Goal: Information Seeking & Learning: Learn about a topic

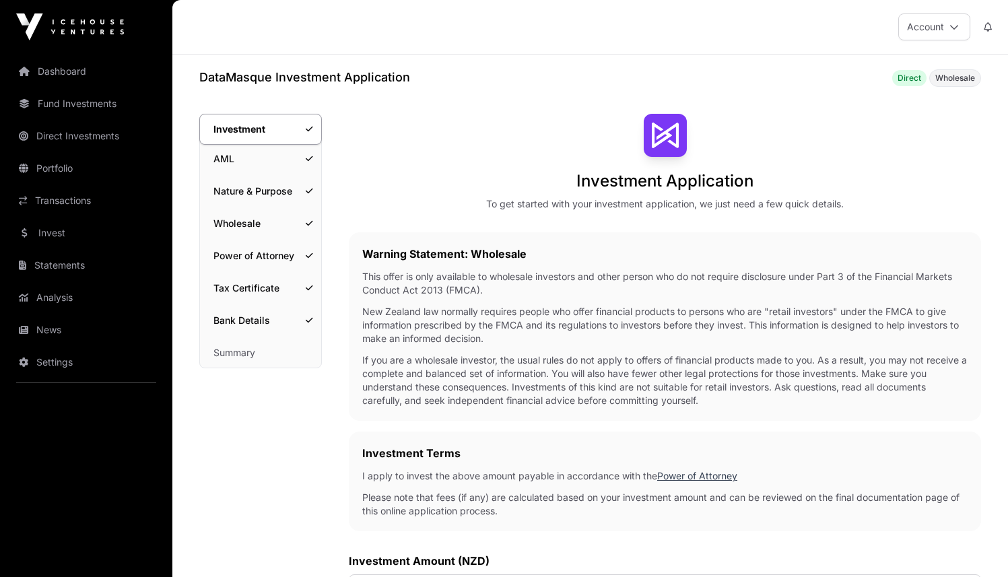
click at [259, 358] on link "Summary" at bounding box center [260, 353] width 121 height 30
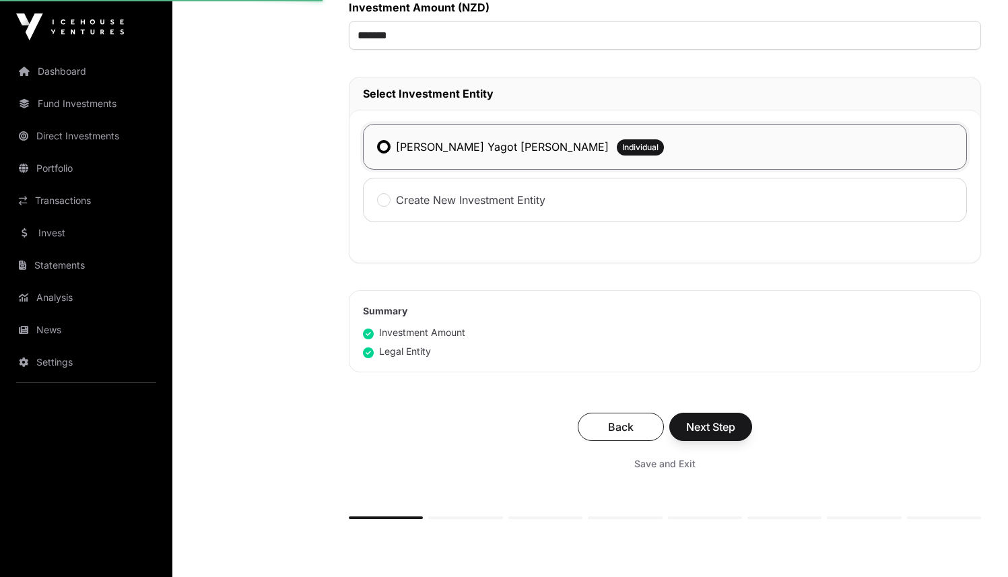
scroll to position [664, 0]
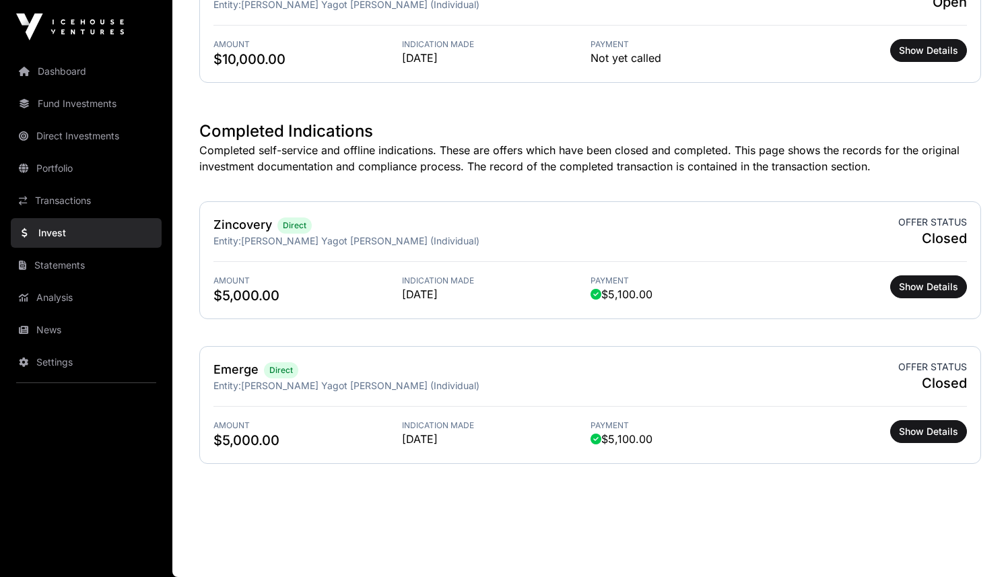
scroll to position [325, 0]
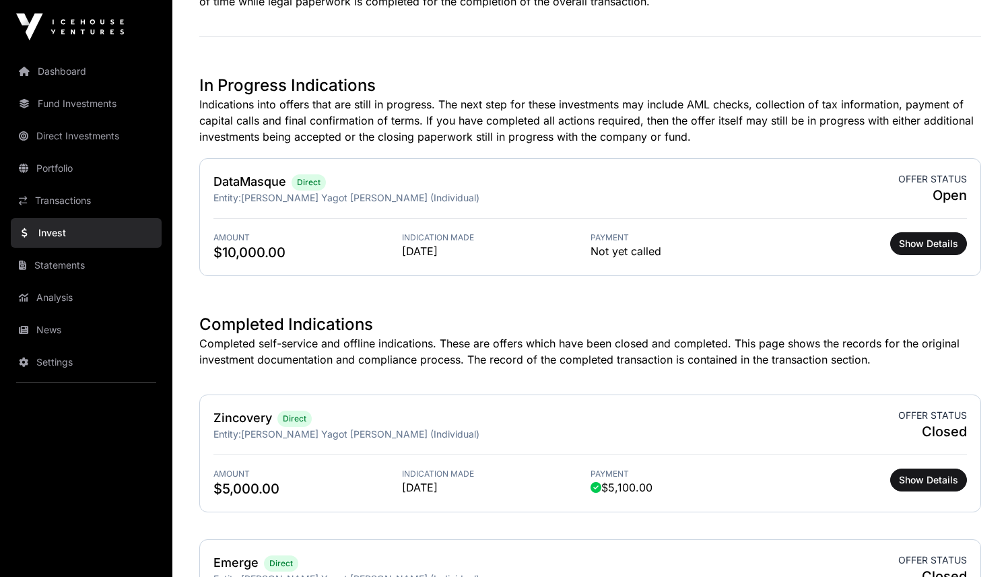
click at [48, 139] on link "Direct Investments" at bounding box center [86, 136] width 151 height 30
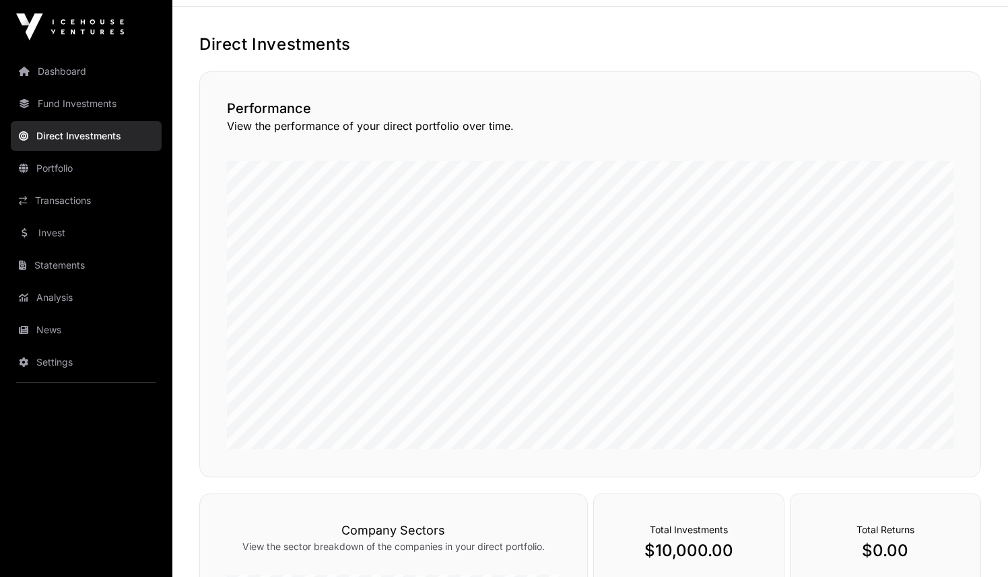
scroll to position [15, 0]
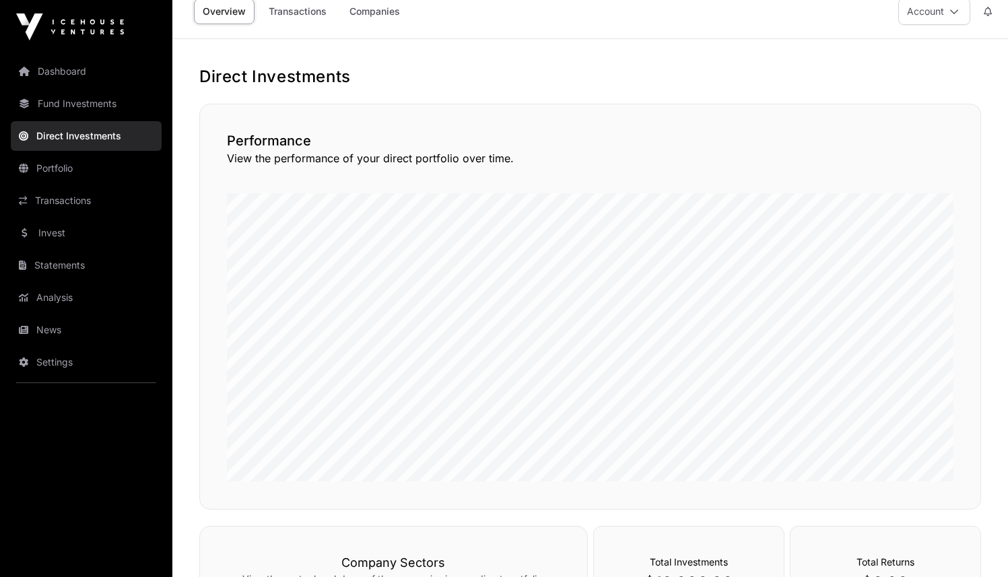
click at [83, 230] on link "Invest" at bounding box center [86, 233] width 151 height 30
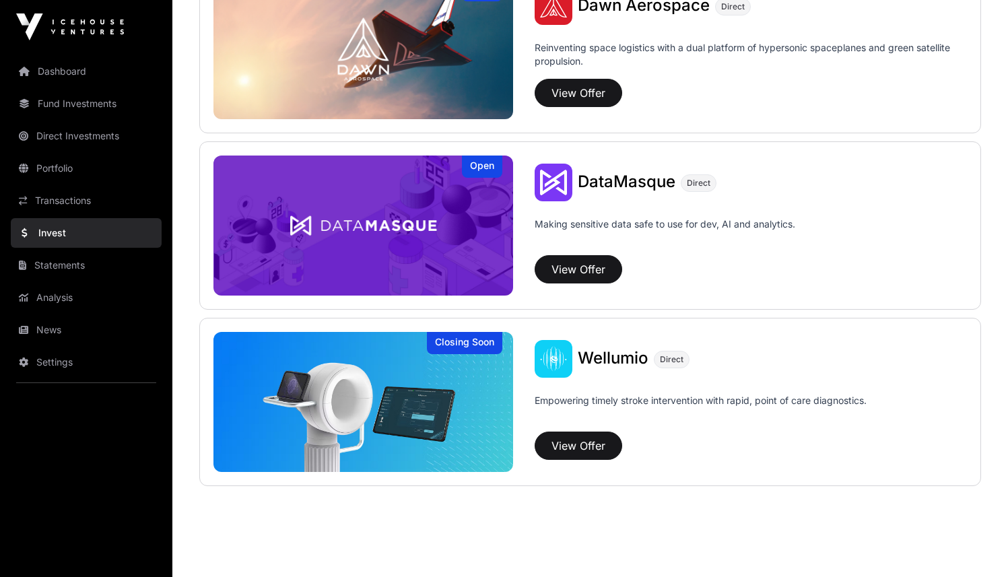
scroll to position [1466, 0]
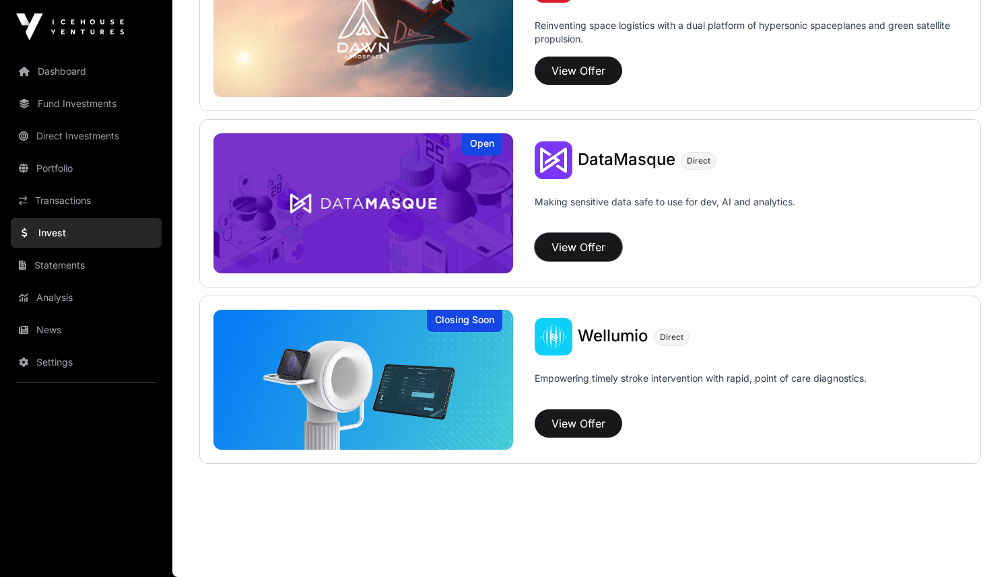
click at [569, 245] on button "View Offer" at bounding box center [579, 247] width 88 height 28
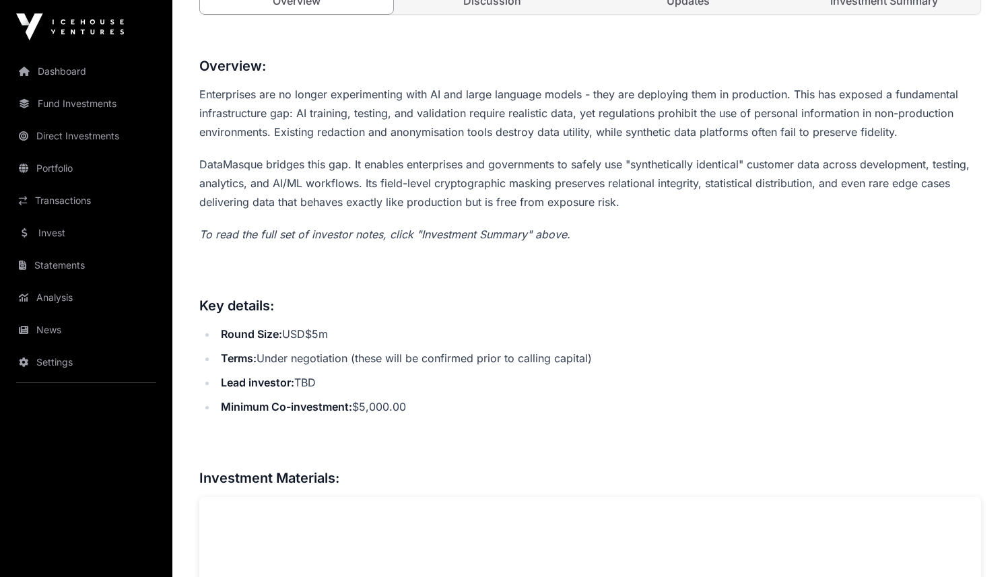
scroll to position [556, 0]
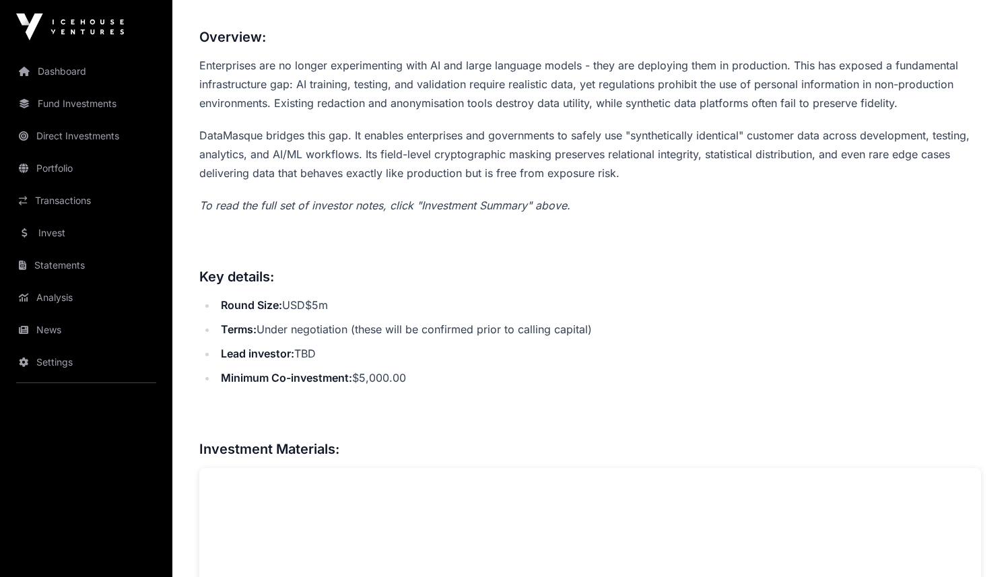
click at [306, 317] on ul "Round Size: USD$5m Terms: Under negotiation (these will be confirmed prior to c…" at bounding box center [590, 342] width 782 height 92
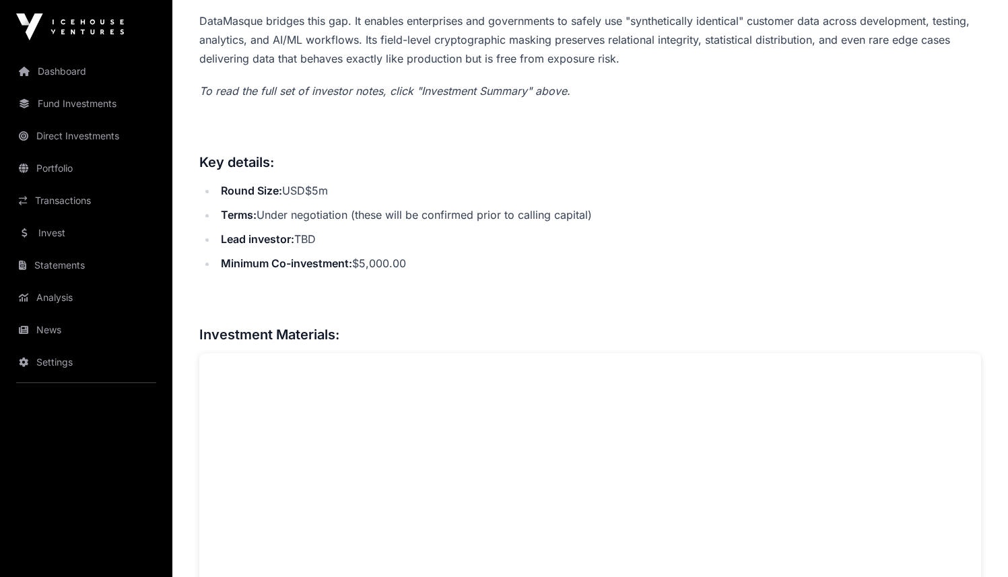
scroll to position [675, 0]
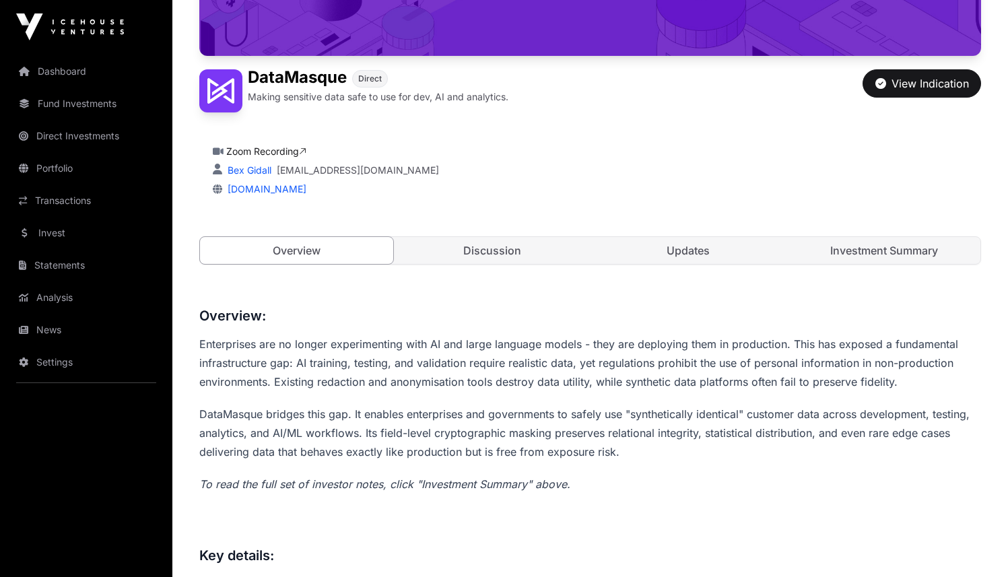
scroll to position [0, 0]
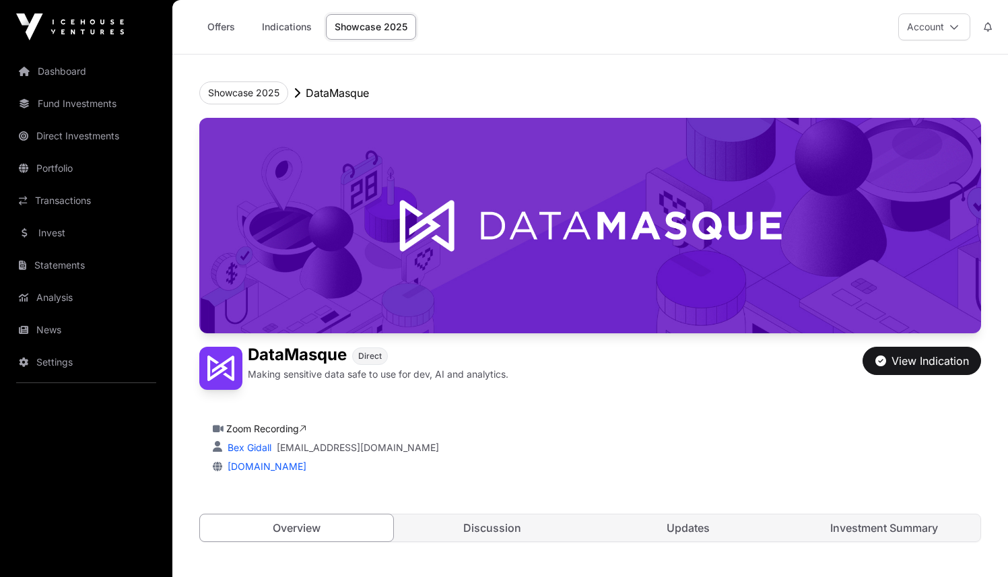
click at [226, 28] on link "Offers" at bounding box center [221, 27] width 54 height 26
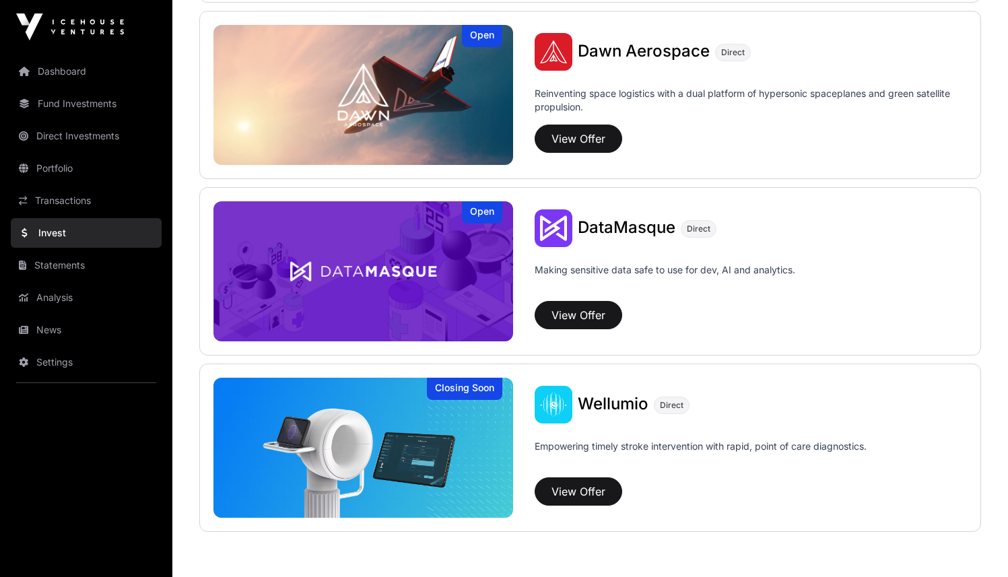
scroll to position [1466, 0]
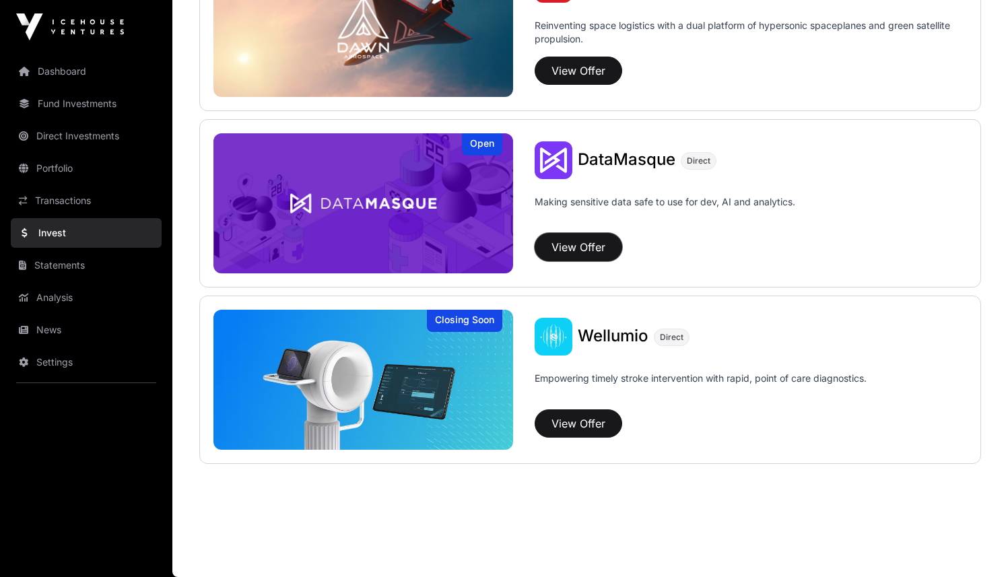
click at [587, 251] on button "View Offer" at bounding box center [579, 247] width 88 height 28
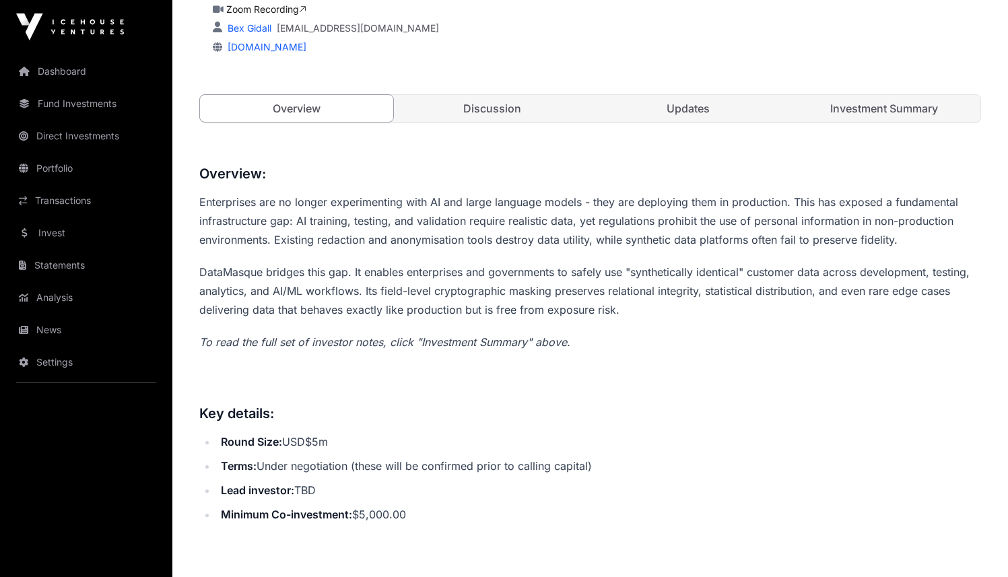
scroll to position [421, 0]
click at [856, 104] on link "Investment Summary" at bounding box center [883, 107] width 193 height 27
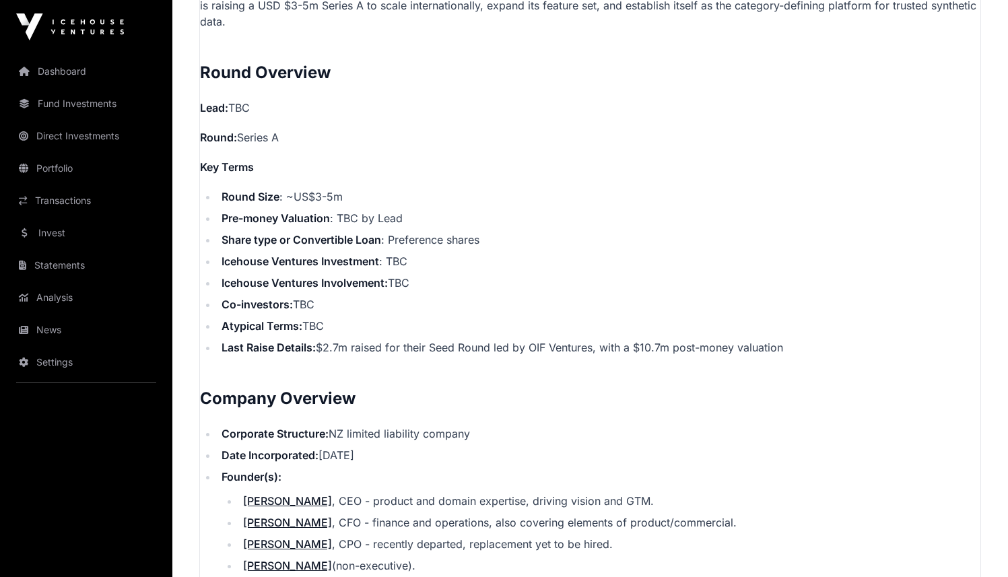
scroll to position [1143, 0]
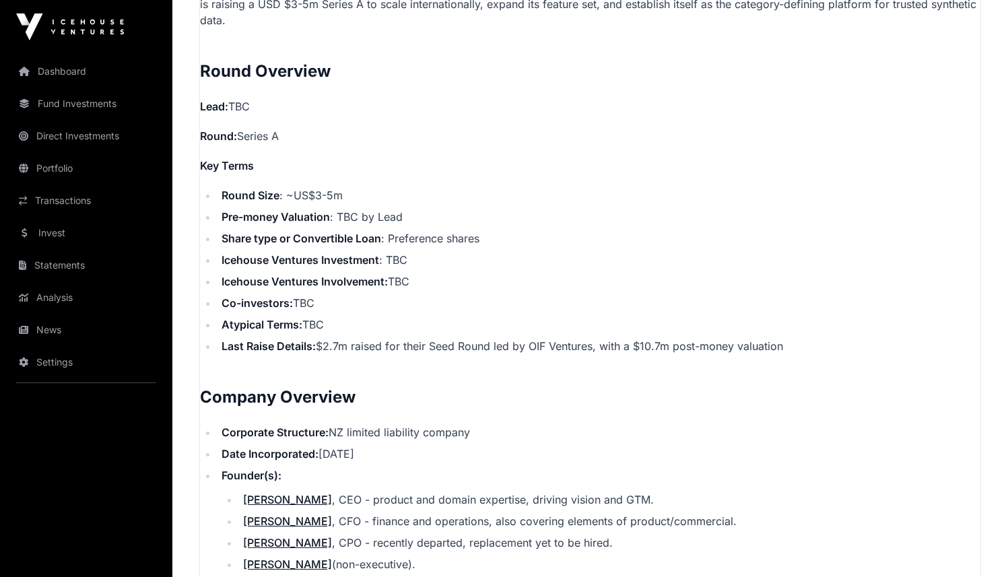
click at [283, 199] on li "Round Size : ~US$3-5m" at bounding box center [599, 195] width 763 height 16
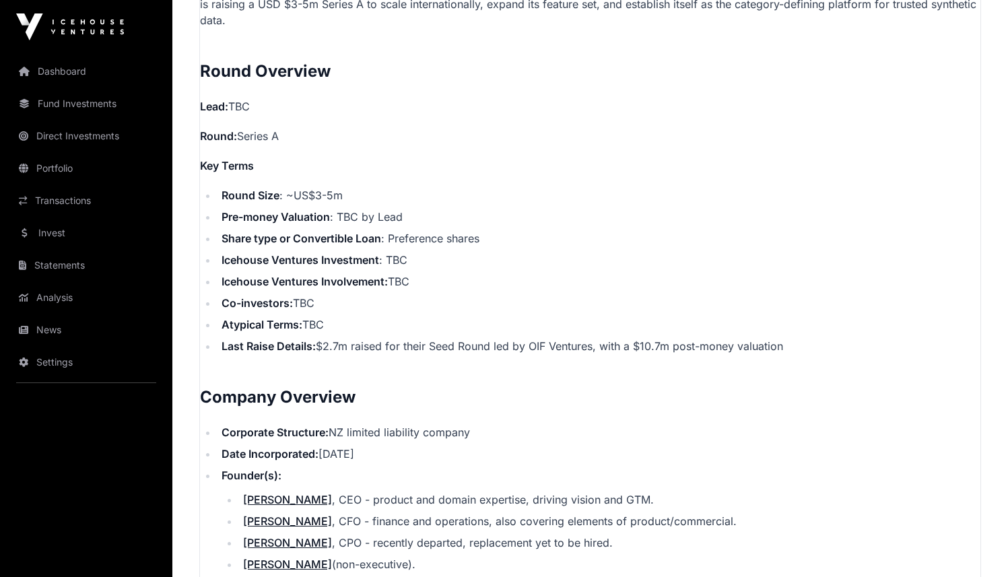
click at [290, 220] on strong "Pre-money Valuation" at bounding box center [276, 216] width 108 height 13
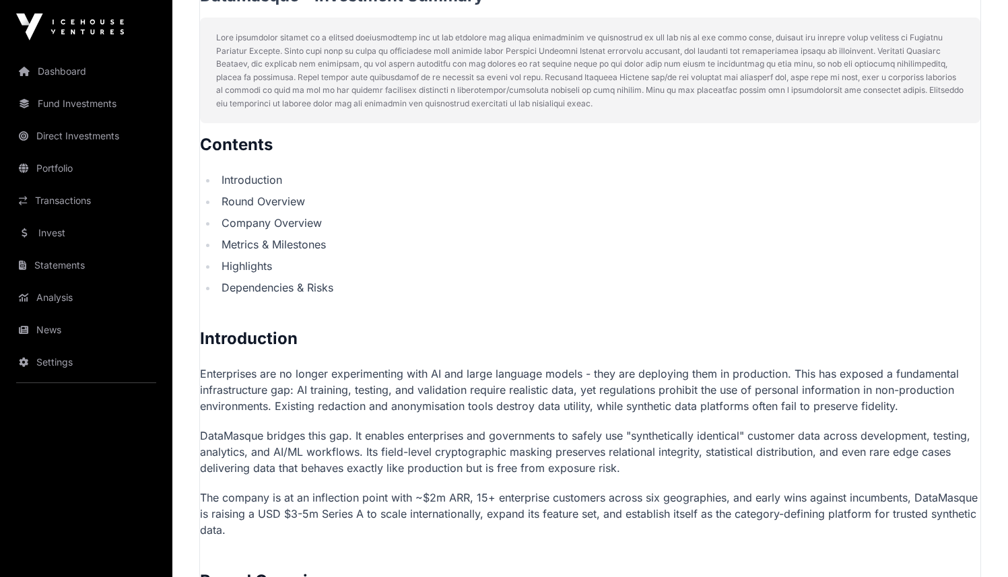
scroll to position [470, 0]
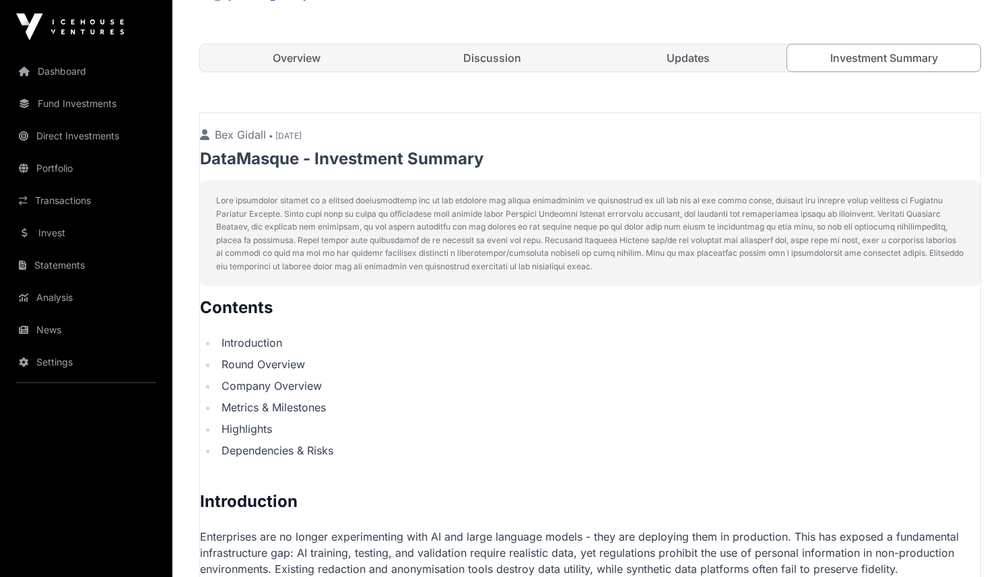
click at [290, 227] on p at bounding box center [590, 233] width 748 height 79
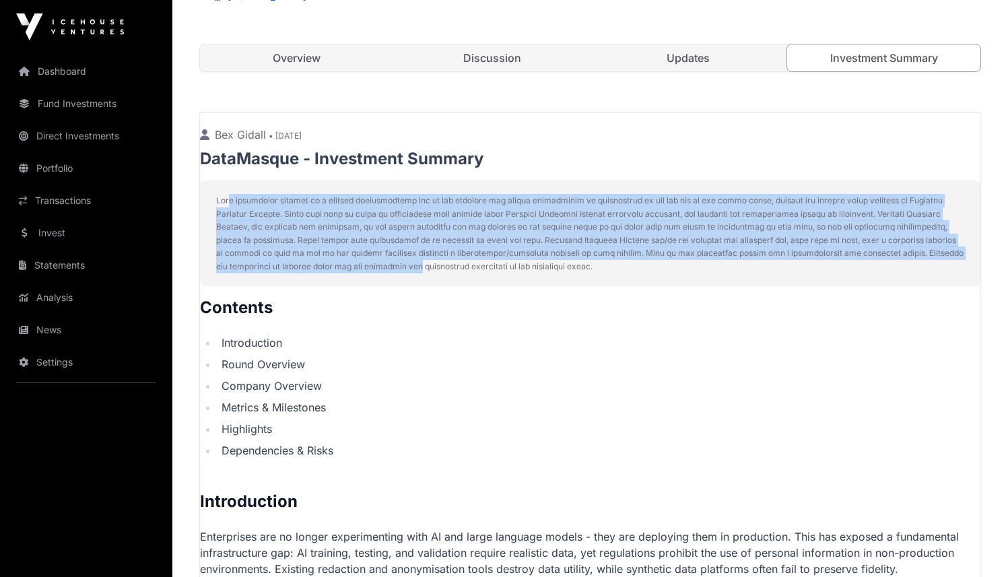
drag, startPoint x: 226, startPoint y: 207, endPoint x: 408, endPoint y: 272, distance: 192.6
click at [408, 272] on p at bounding box center [590, 233] width 748 height 79
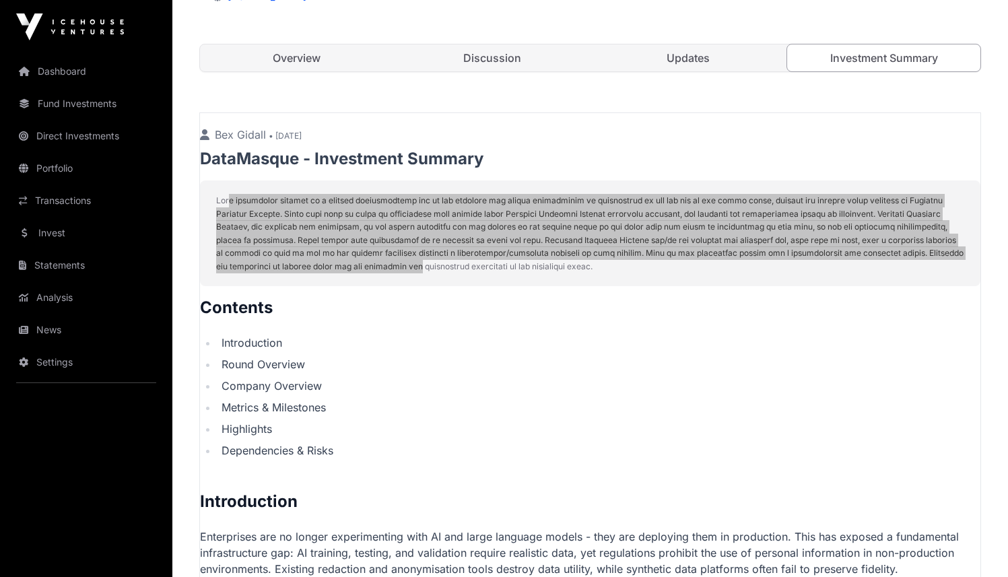
scroll to position [961, 0]
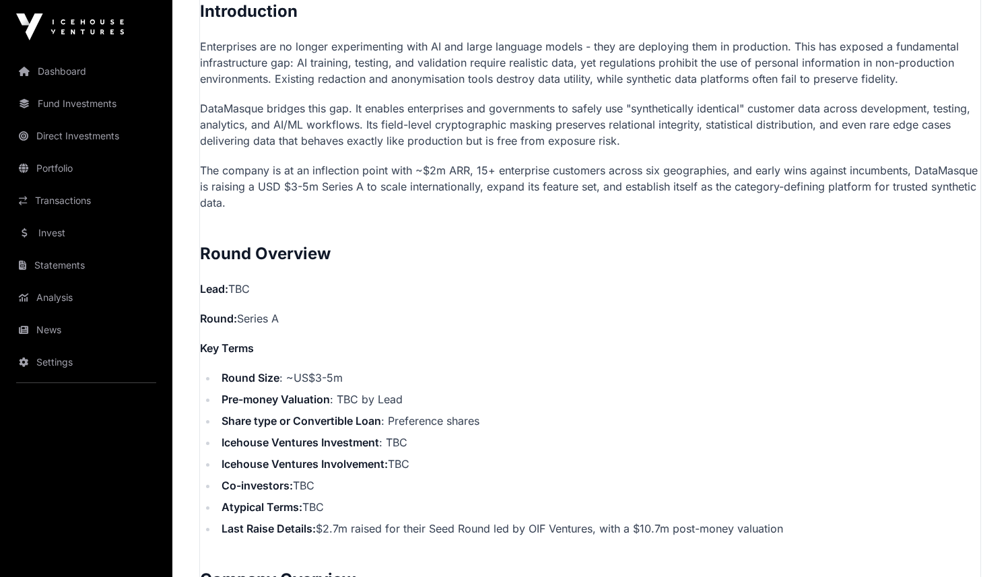
click at [212, 290] on strong "Lead:" at bounding box center [214, 288] width 28 height 13
click at [228, 285] on strong "Lead:" at bounding box center [214, 288] width 28 height 13
click at [231, 285] on p "Lead: TBC" at bounding box center [590, 289] width 781 height 16
click at [234, 285] on p "Lead: TBC" at bounding box center [590, 289] width 781 height 16
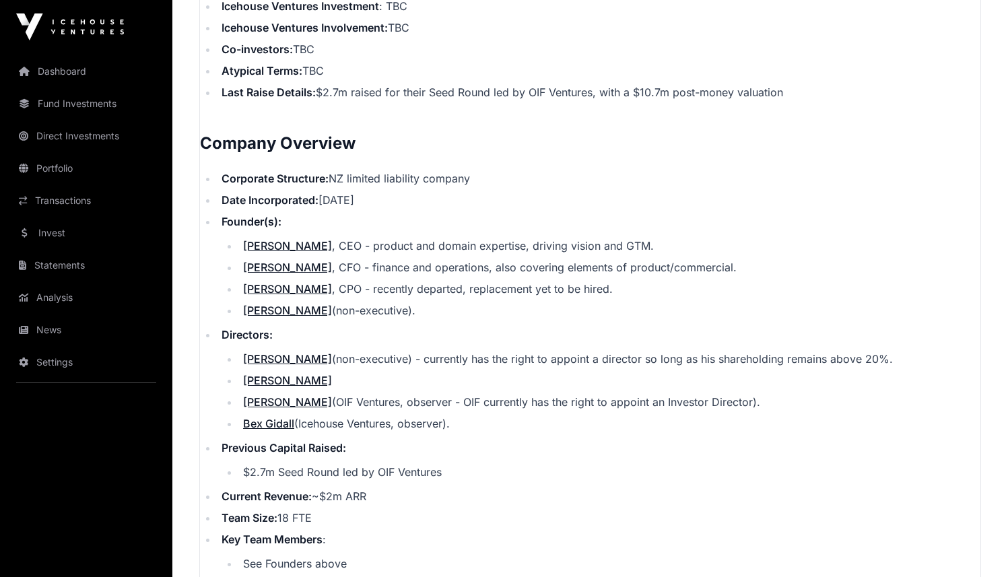
scroll to position [1400, 0]
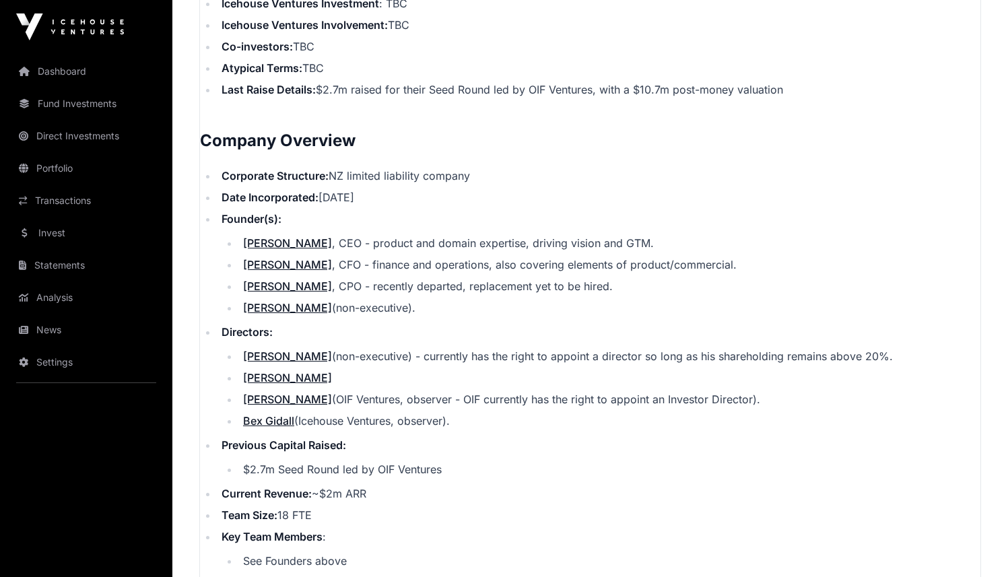
click at [262, 285] on link "[PERSON_NAME]" at bounding box center [287, 286] width 89 height 13
drag, startPoint x: 334, startPoint y: 290, endPoint x: 396, endPoint y: 288, distance: 62.0
click at [397, 288] on li "[PERSON_NAME] , CPO - recently departed, replacement yet to be hired." at bounding box center [610, 286] width 742 height 16
click at [346, 292] on li "[PERSON_NAME] , CPO - recently departed, replacement yet to be hired." at bounding box center [610, 286] width 742 height 16
click at [446, 288] on li "[PERSON_NAME] , CPO - recently departed, replacement yet to be hired." at bounding box center [610, 286] width 742 height 16
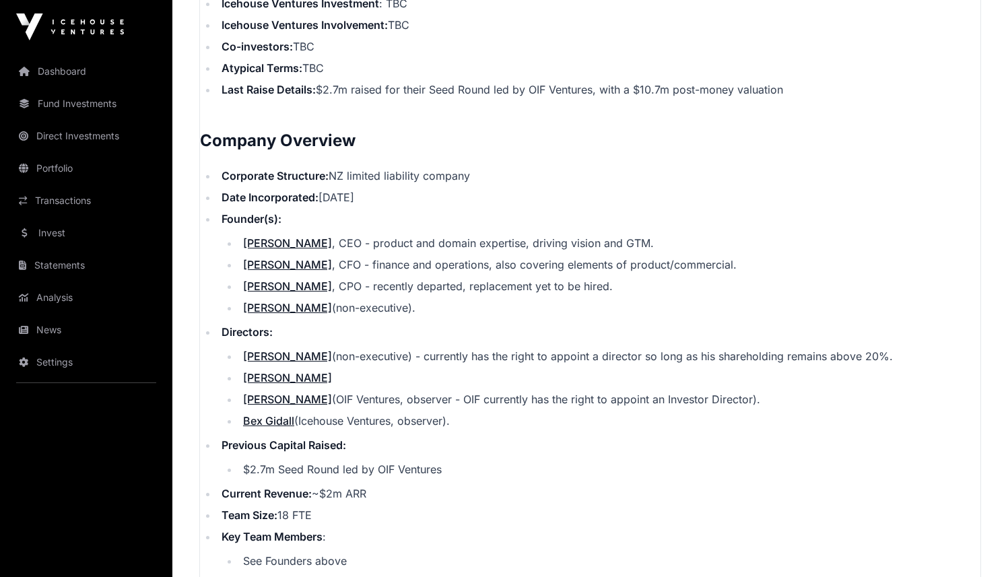
click at [446, 288] on li "[PERSON_NAME] , CPO - recently departed, replacement yet to be hired." at bounding box center [610, 286] width 742 height 16
drag, startPoint x: 554, startPoint y: 291, endPoint x: 372, endPoint y: 291, distance: 181.9
click at [371, 291] on li "[PERSON_NAME] , CPO - recently departed, replacement yet to be hired." at bounding box center [610, 286] width 742 height 16
click at [372, 291] on li "[PERSON_NAME] , CPO - recently departed, replacement yet to be hired." at bounding box center [610, 286] width 742 height 16
drag, startPoint x: 331, startPoint y: 288, endPoint x: 612, endPoint y: 279, distance: 281.0
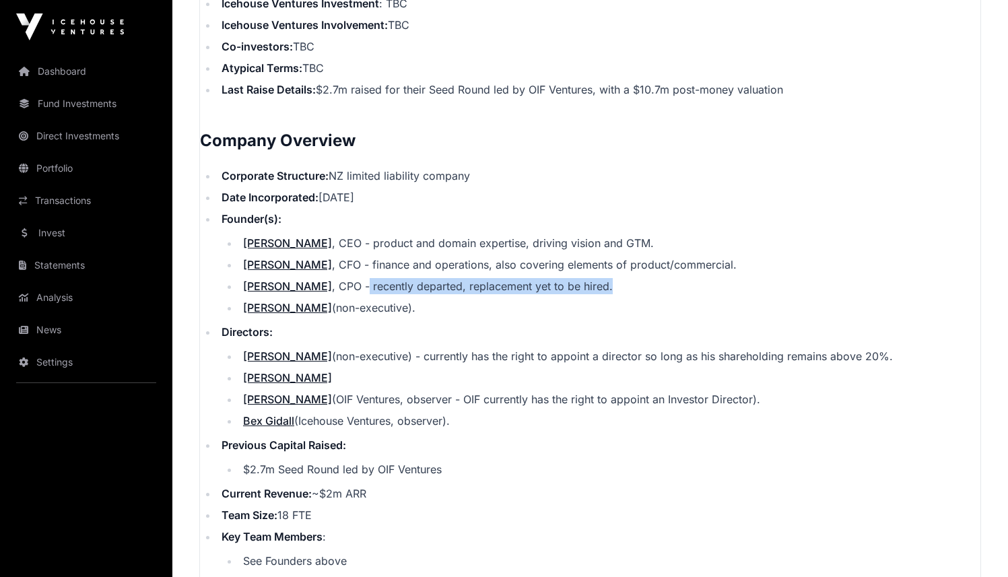
click at [612, 279] on li "[PERSON_NAME] , CPO - recently departed, replacement yet to be hired." at bounding box center [610, 286] width 742 height 16
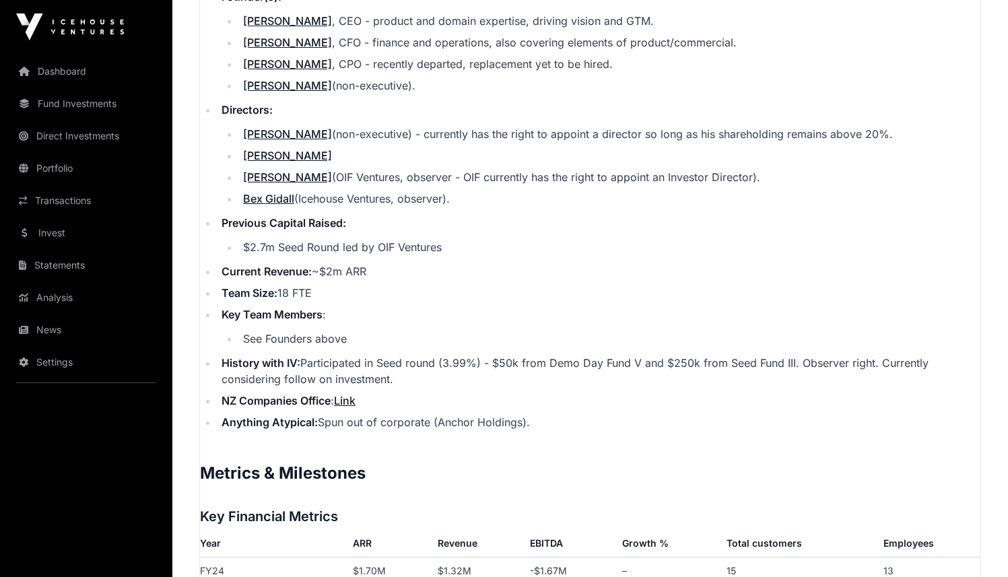
scroll to position [1552, 0]
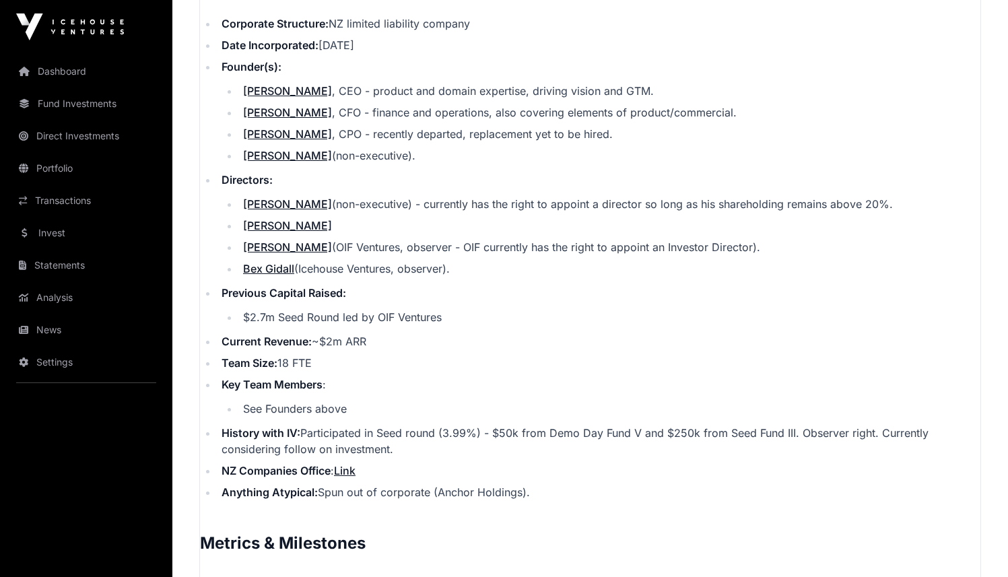
click at [399, 201] on li "[PERSON_NAME] (non-executive) - currently has the right to appoint a director s…" at bounding box center [610, 204] width 742 height 16
